Goal: Task Accomplishment & Management: Manage account settings

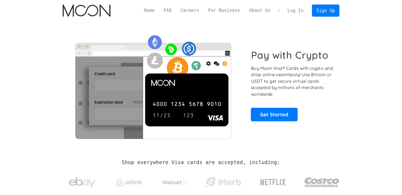
click at [296, 11] on link "Log In" at bounding box center [295, 11] width 25 height 12
click at [325, 13] on link "Sign Up" at bounding box center [326, 10] width 28 height 12
